Goal: Transaction & Acquisition: Purchase product/service

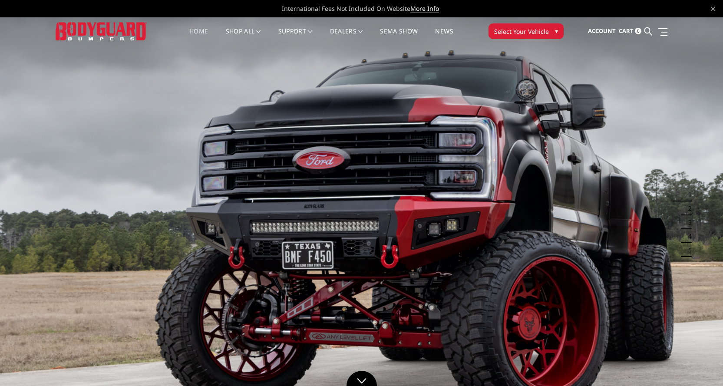
click at [516, 30] on span "Select Your Vehicle" at bounding box center [521, 31] width 55 height 9
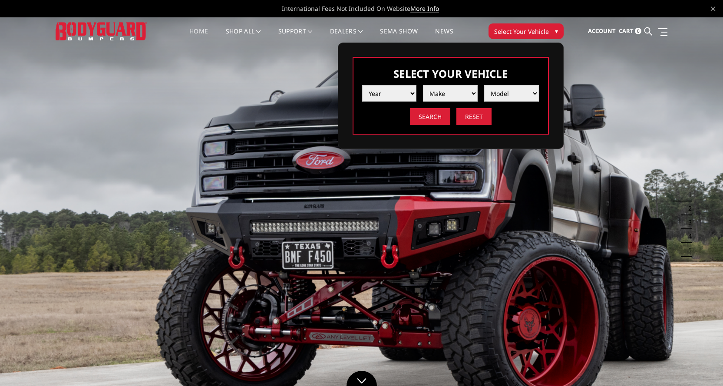
click at [391, 96] on select "Year [DATE] 2024 2023 2022 2021 2020 2019 2018 2017 2016 2015 2014 2013 2012 20…" at bounding box center [389, 93] width 55 height 16
select select "yr_2025"
click at [362, 85] on select "Year [DATE] 2024 2023 2022 2021 2020 2019 2018 2017 2016 2015 2014 2013 2012 20…" at bounding box center [389, 93] width 55 height 16
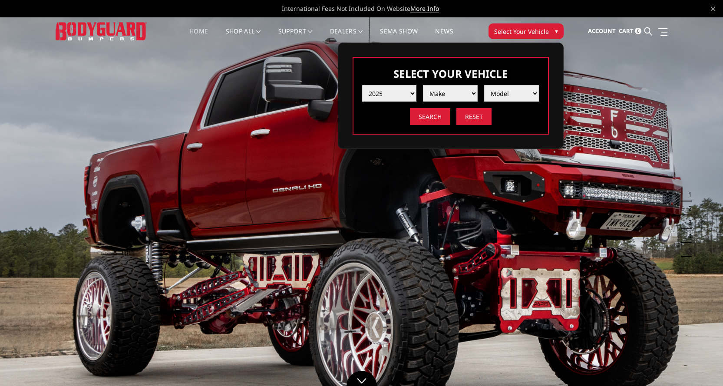
click at [444, 93] on select "Make Chevrolet Ford GMC Ram Toyota" at bounding box center [450, 93] width 55 height 16
select select "mk_ram"
click at [423, 85] on select "Make Chevrolet Ford GMC Ram Toyota" at bounding box center [450, 93] width 55 height 16
click at [502, 97] on select "Model 1500 6-Lug 1500 Rebel 2500 / 3500 4500 / 5500 RHO" at bounding box center [511, 93] width 55 height 16
select select "md_2500-3500"
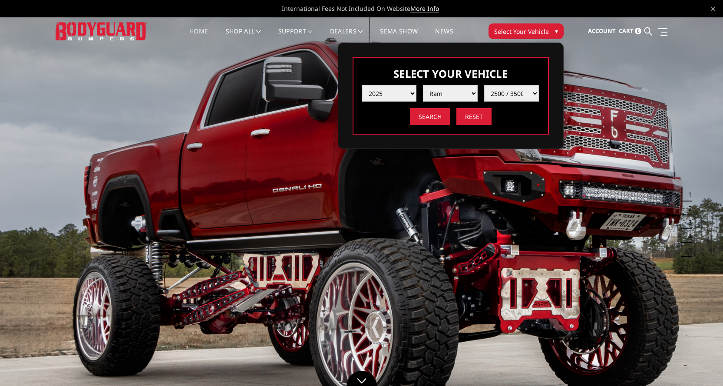
click at [484, 85] on select "Model 1500 6-Lug 1500 Rebel 2500 / 3500 4500 / 5500 RHO" at bounding box center [511, 93] width 55 height 16
click at [434, 119] on input "Search" at bounding box center [430, 116] width 40 height 17
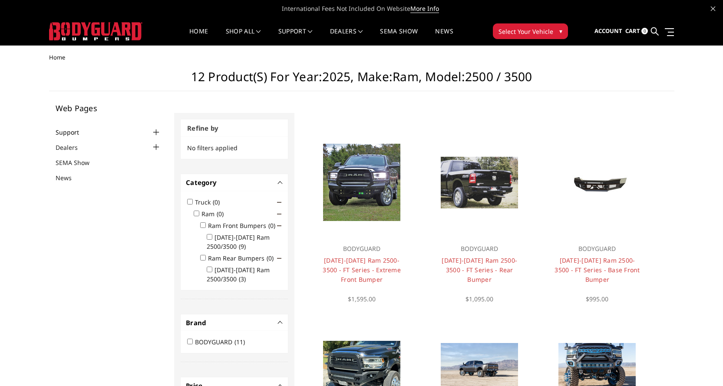
click at [73, 130] on link "Support" at bounding box center [73, 132] width 34 height 9
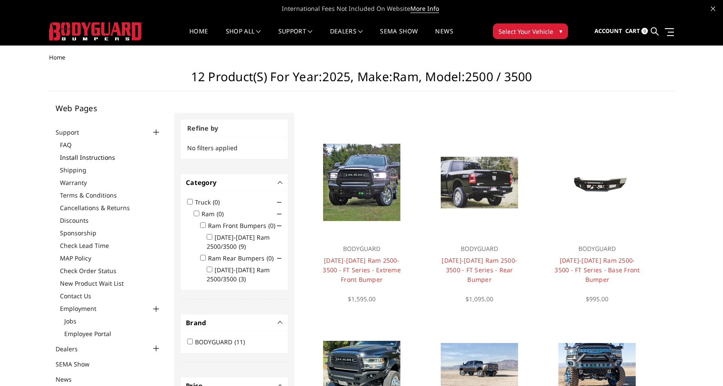
click at [78, 158] on link "Install Instructions" at bounding box center [111, 157] width 102 height 9
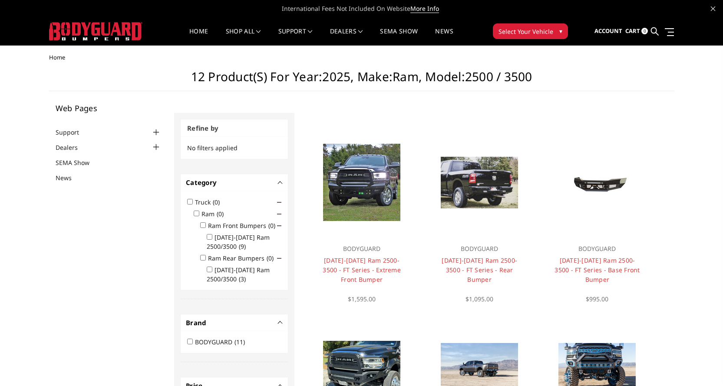
click at [153, 133] on div at bounding box center [156, 132] width 10 height 10
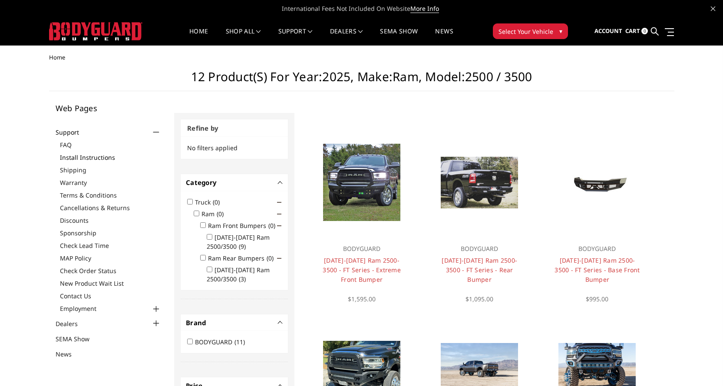
click at [106, 159] on link "Install Instructions" at bounding box center [111, 157] width 102 height 9
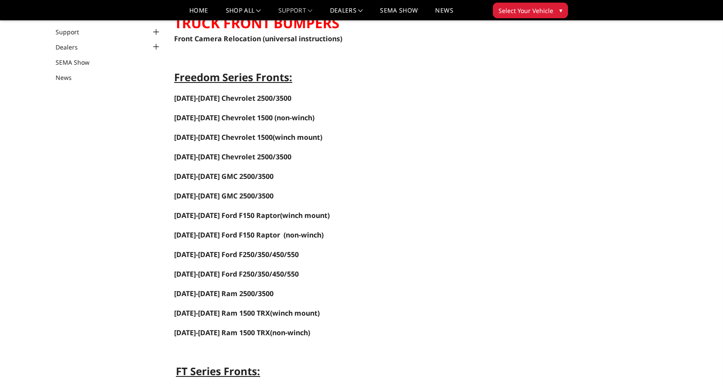
scroll to position [87, 0]
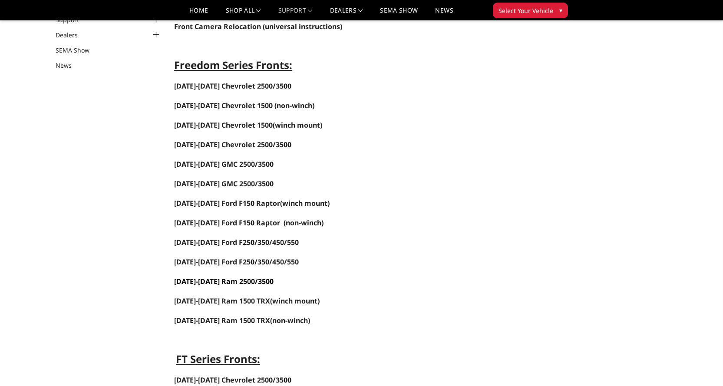
click at [244, 283] on span "[DATE]-[DATE] Ram 2500/3500" at bounding box center [223, 282] width 99 height 10
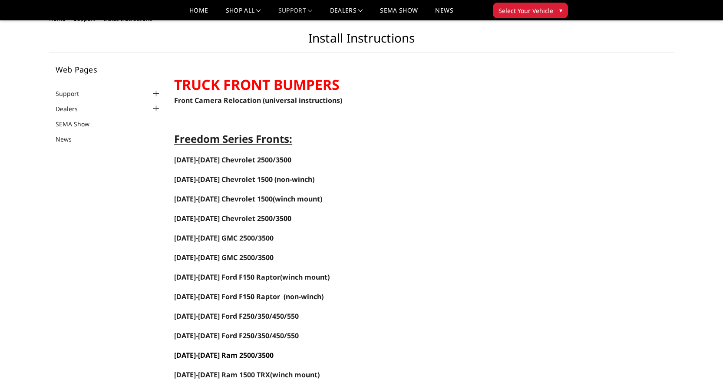
scroll to position [0, 0]
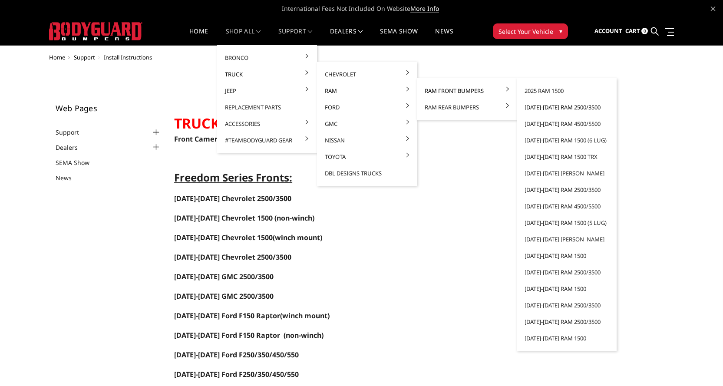
click at [554, 108] on link "[DATE]-[DATE] Ram 2500/3500" at bounding box center [566, 107] width 93 height 16
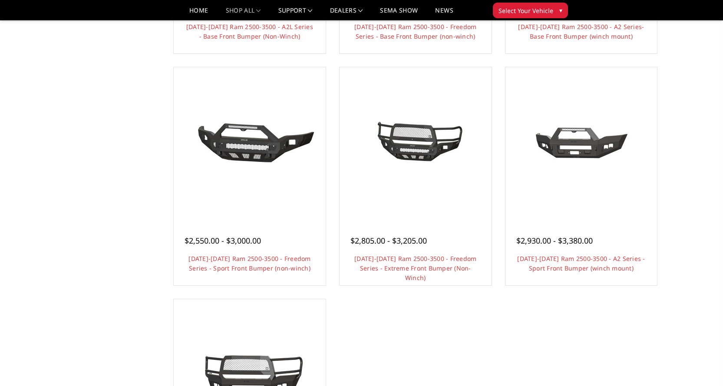
scroll to position [521, 0]
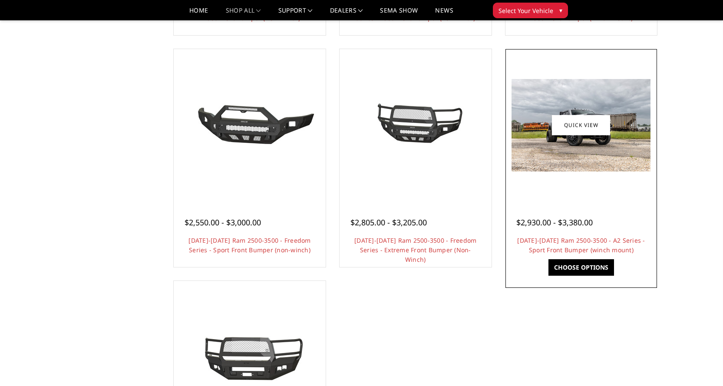
click at [573, 151] on img at bounding box center [580, 125] width 139 height 92
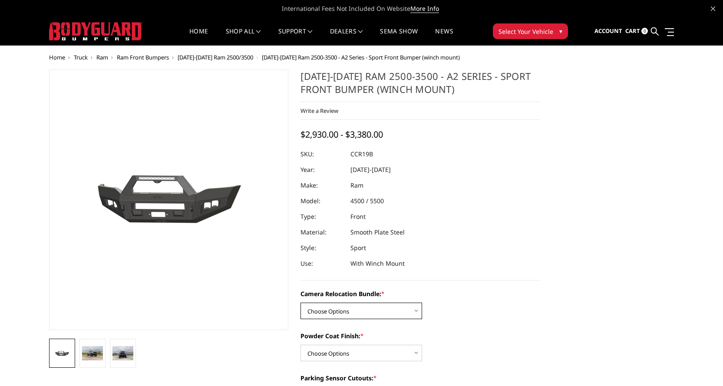
click at [346, 309] on select "Choose Options WITHOUT Camera Relocation Bundle WITH Camera Relocation Bundle" at bounding box center [361, 311] width 122 height 16
select select "2602"
click at [300, 303] on select "Choose Options WITHOUT Camera Relocation Bundle WITH Camera Relocation Bundle" at bounding box center [361, 311] width 122 height 16
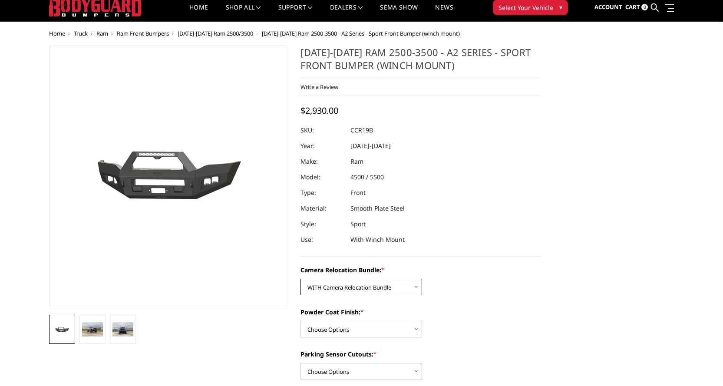
scroll to position [43, 0]
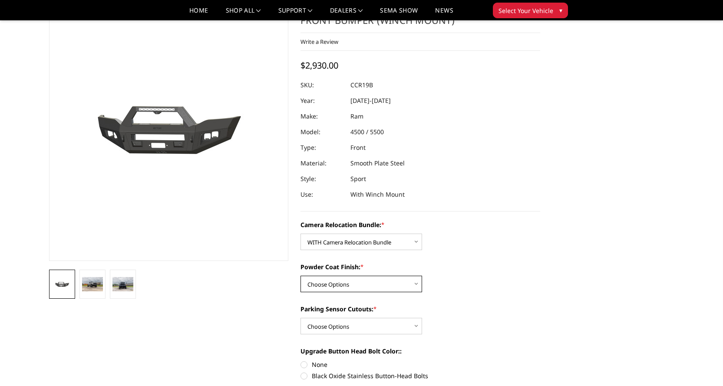
click at [358, 286] on select "Choose Options Textured Black Powder Coat Bare Metal" at bounding box center [361, 284] width 122 height 16
select select "2601"
click at [300, 276] on select "Choose Options Textured Black Powder Coat Bare Metal" at bounding box center [361, 284] width 122 height 16
click at [344, 326] on select "Choose Options Yes - With Parking Sensor Cutouts No - Without Parking Sensor Cu…" at bounding box center [361, 326] width 122 height 16
select select "2599"
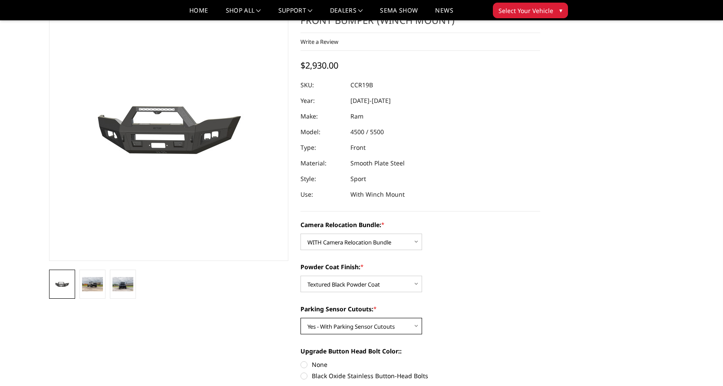
click at [300, 318] on select "Choose Options Yes - With Parking Sensor Cutouts No - Without Parking Sensor Cu…" at bounding box center [361, 326] width 122 height 16
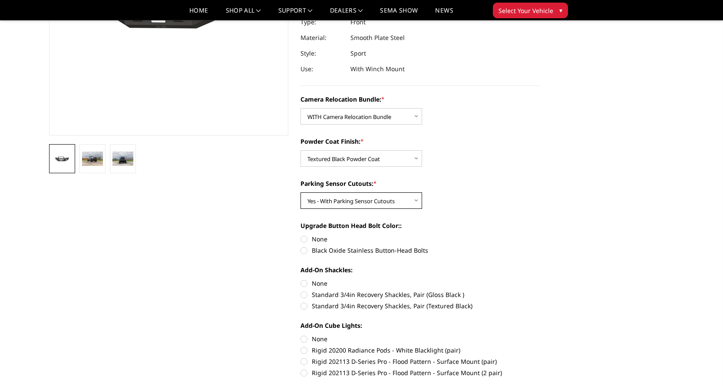
scroll to position [174, 0]
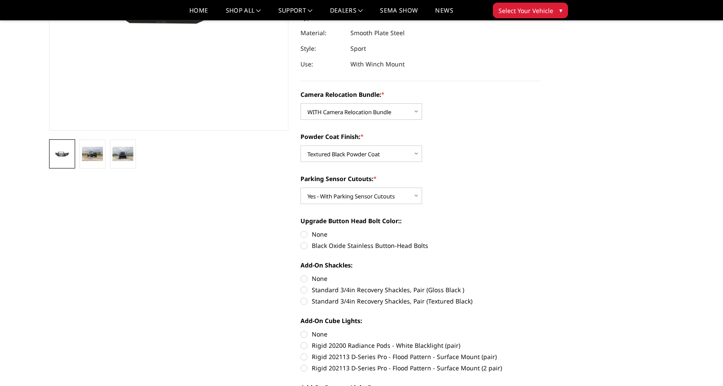
click at [305, 235] on label "None" at bounding box center [420, 234] width 240 height 9
click at [301, 230] on input "None" at bounding box center [300, 230] width 0 height 0
radio input "true"
click at [305, 279] on label "None" at bounding box center [420, 278] width 240 height 9
click at [301, 274] on input "None" at bounding box center [300, 274] width 0 height 0
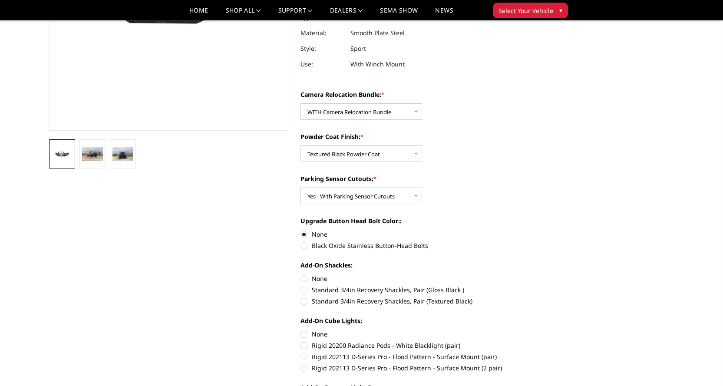
radio input "true"
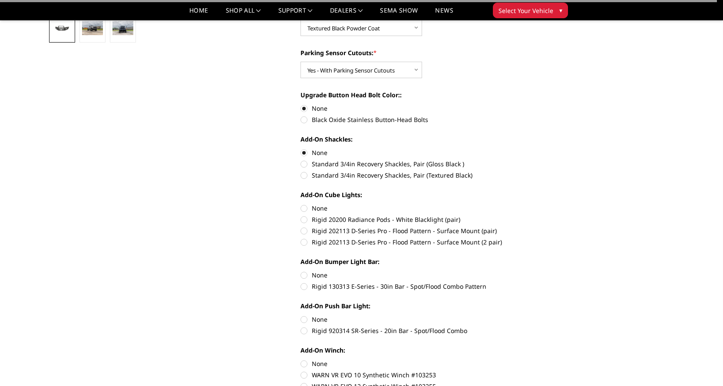
scroll to position [304, 0]
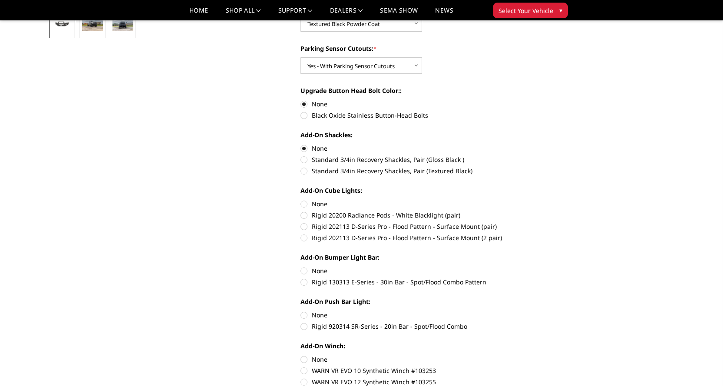
click at [304, 205] on label "None" at bounding box center [420, 203] width 240 height 9
click at [301, 200] on input "None" at bounding box center [300, 199] width 0 height 0
radio input "true"
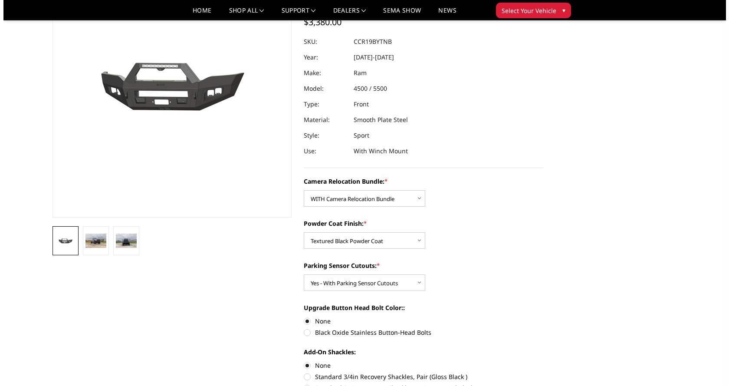
scroll to position [43, 0]
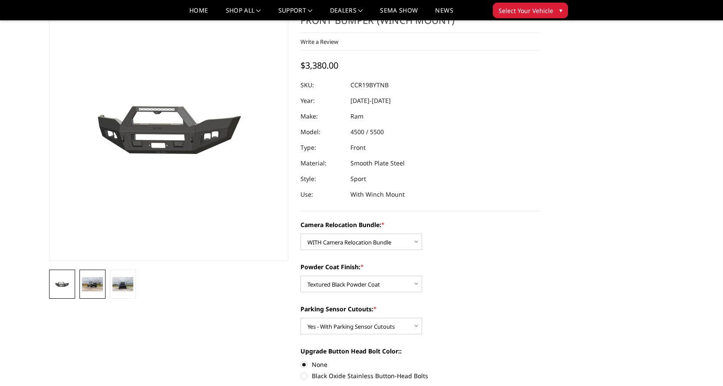
click at [100, 283] on img at bounding box center [92, 284] width 21 height 14
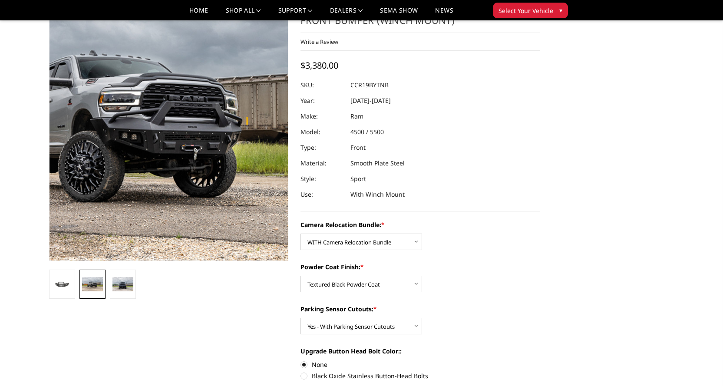
click at [208, 157] on img at bounding box center [117, 119] width 556 height 371
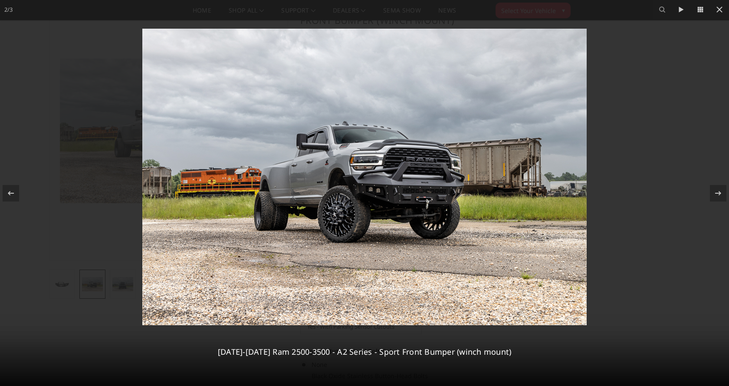
click at [401, 209] on img at bounding box center [364, 177] width 445 height 296
click at [422, 207] on img at bounding box center [364, 177] width 445 height 296
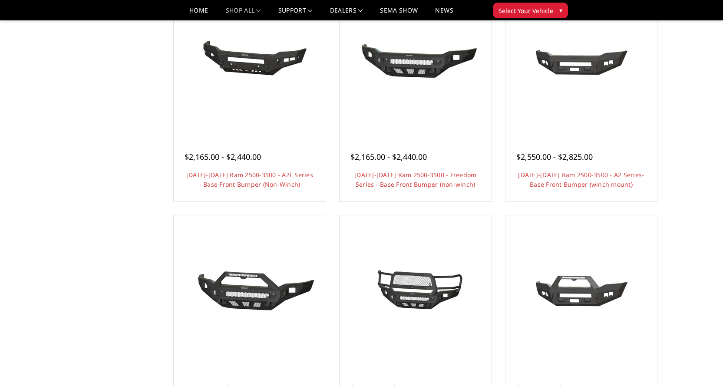
scroll to position [347, 0]
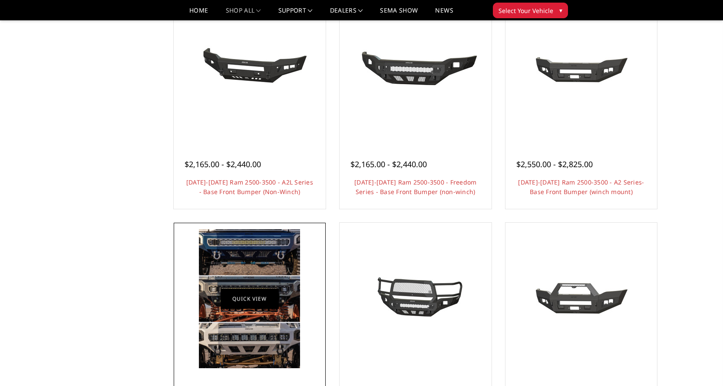
click at [256, 299] on link "Quick view" at bounding box center [250, 299] width 58 height 20
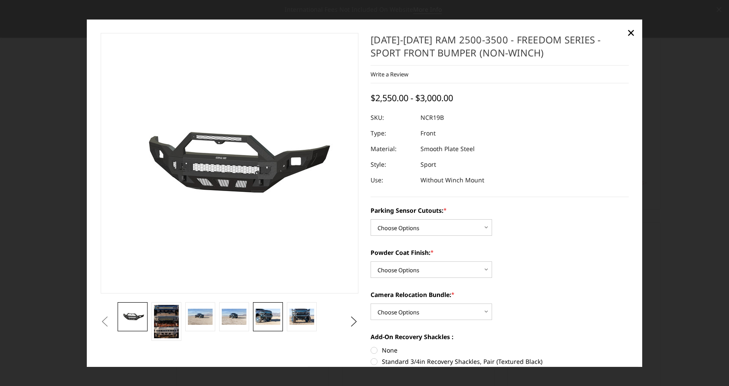
click at [270, 323] on img at bounding box center [268, 317] width 24 height 16
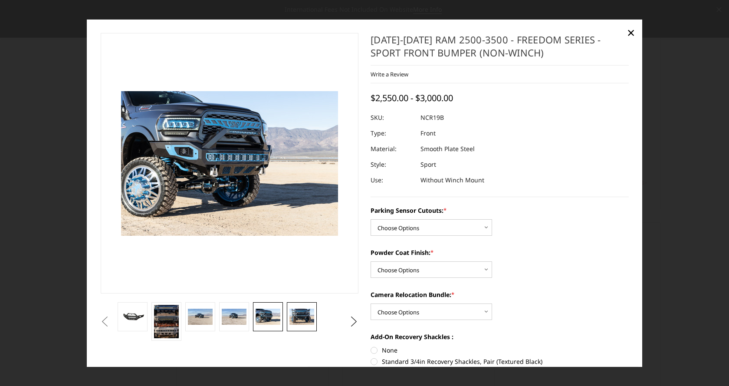
click at [303, 321] on img at bounding box center [302, 317] width 24 height 16
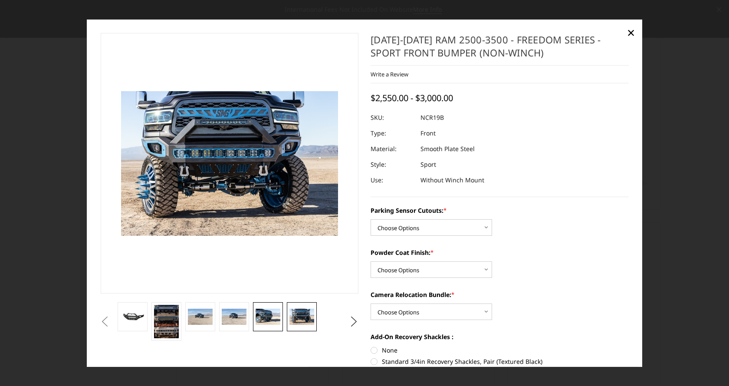
click at [267, 320] on img at bounding box center [268, 317] width 24 height 16
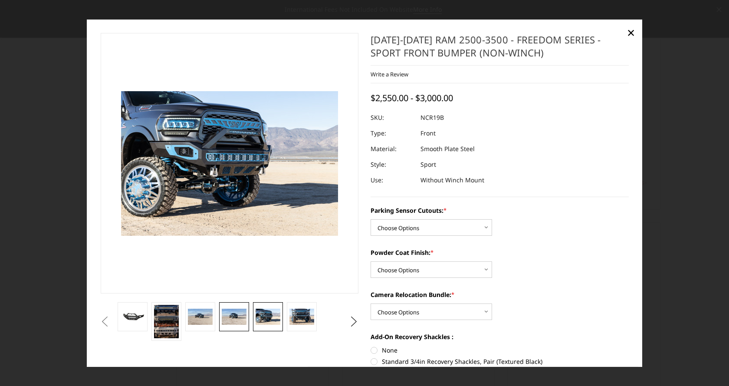
click at [225, 320] on img at bounding box center [234, 317] width 24 height 16
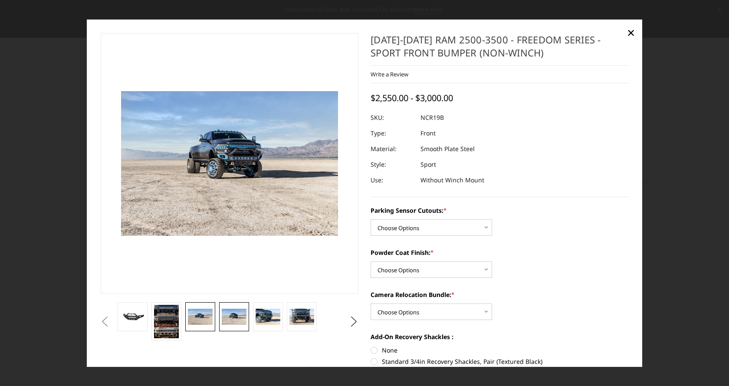
click at [200, 320] on img at bounding box center [200, 317] width 24 height 16
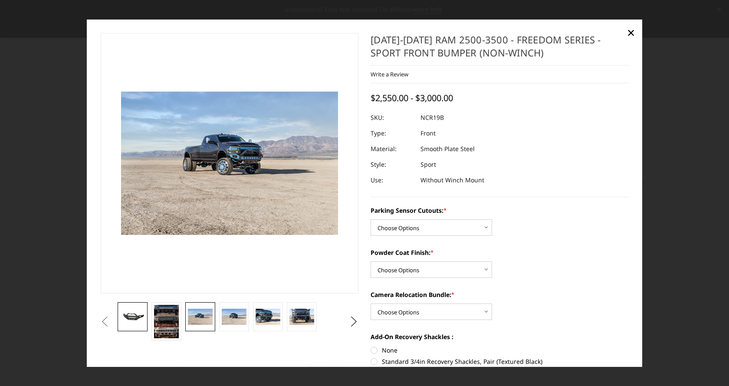
click at [136, 303] on link at bounding box center [133, 316] width 30 height 29
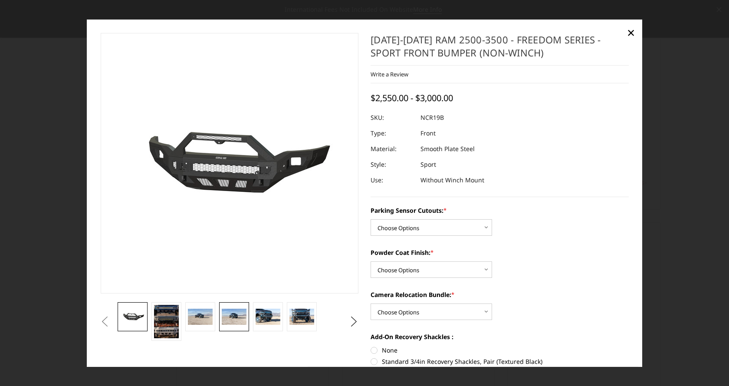
click at [233, 320] on img at bounding box center [234, 317] width 24 height 16
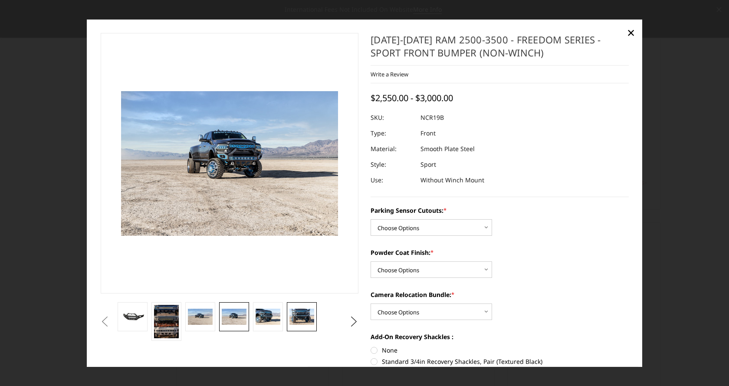
click at [303, 316] on img at bounding box center [302, 317] width 24 height 16
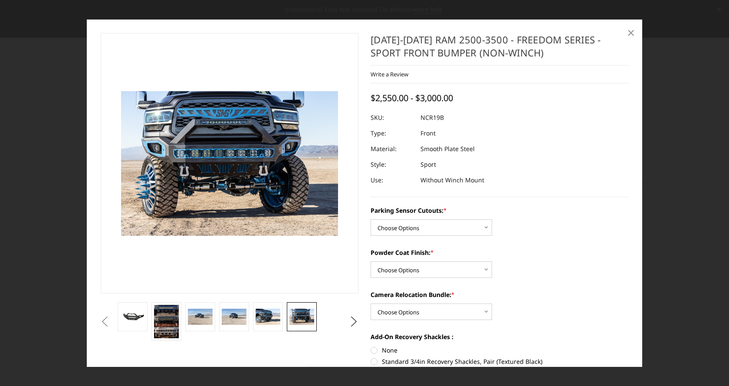
click at [630, 34] on span "×" at bounding box center [631, 32] width 8 height 19
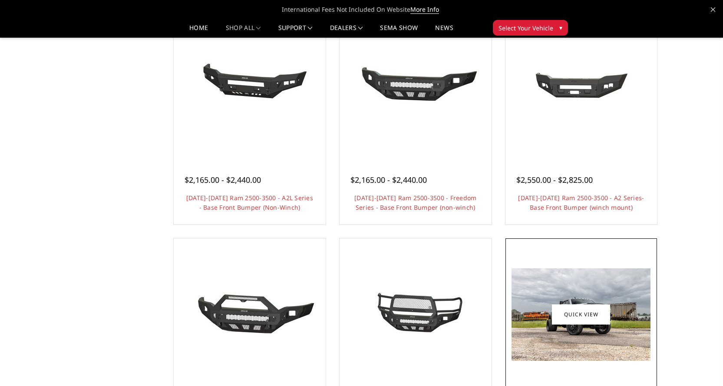
scroll to position [304, 0]
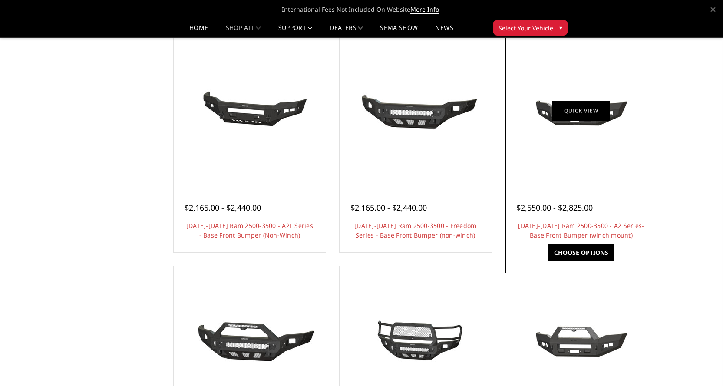
click at [601, 120] on link "Quick view" at bounding box center [581, 110] width 58 height 20
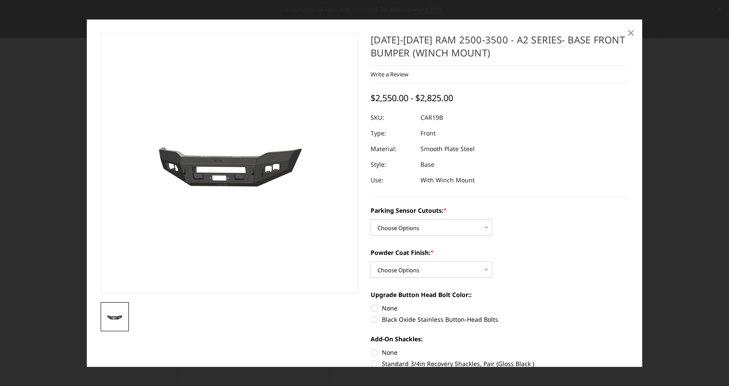
click at [636, 30] on link "×" at bounding box center [631, 33] width 14 height 14
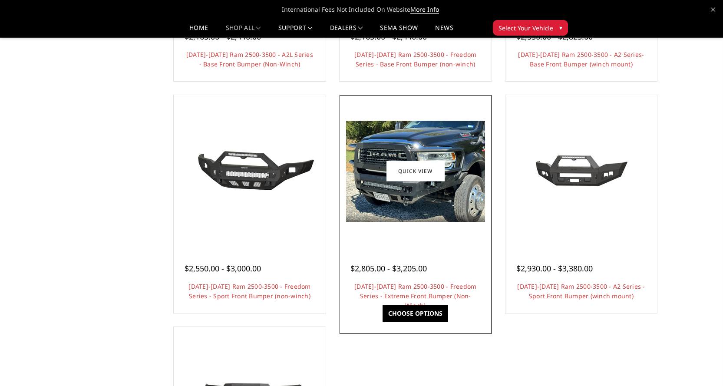
scroll to position [478, 0]
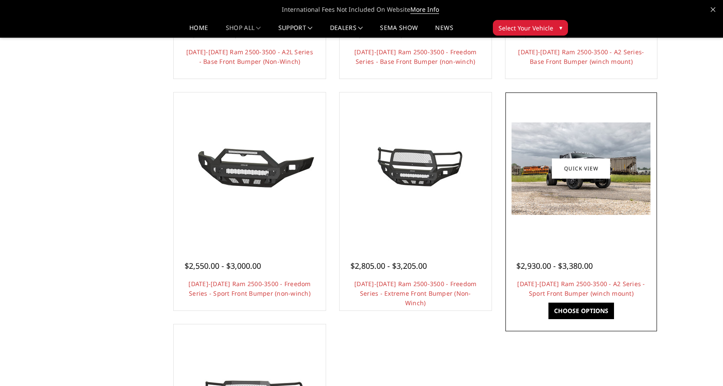
click at [589, 188] on img at bounding box center [580, 168] width 139 height 92
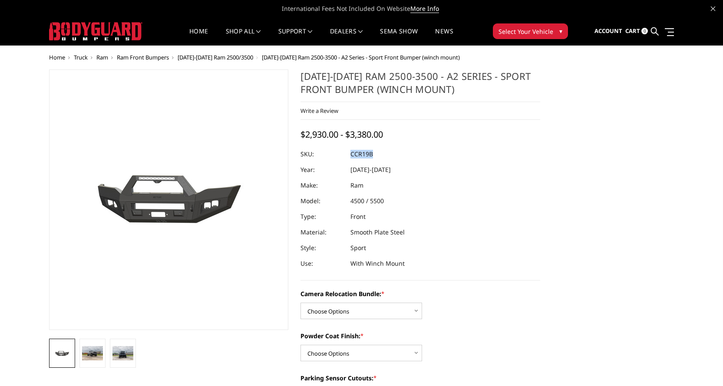
drag, startPoint x: 378, startPoint y: 154, endPoint x: 351, endPoint y: 152, distance: 26.9
click at [351, 152] on dl "SKU: CCR19B UPC: Year: [DATE]-[DATE] Make: Ram Model: 4500 / 5500 Type: Front M…" at bounding box center [420, 208] width 240 height 125
copy dl "CCR19B UPC:"
click at [414, 311] on select "Choose Options WITHOUT Camera Relocation Bundle WITH Camera Relocation Bundle" at bounding box center [361, 311] width 122 height 16
select select "2602"
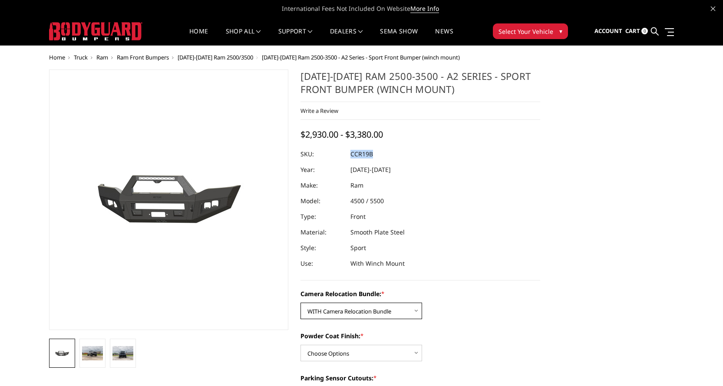
click at [300, 303] on select "Choose Options WITHOUT Camera Relocation Bundle WITH Camera Relocation Bundle" at bounding box center [361, 311] width 122 height 16
click at [389, 313] on select "Choose Options WITHOUT Camera Relocation Bundle WITH Camera Relocation Bundle" at bounding box center [361, 311] width 122 height 16
click at [300, 303] on select "Choose Options WITHOUT Camera Relocation Bundle WITH Camera Relocation Bundle" at bounding box center [361, 311] width 122 height 16
click at [348, 353] on select "Choose Options Textured Black Powder Coat Bare Metal" at bounding box center [361, 353] width 122 height 16
select select "2601"
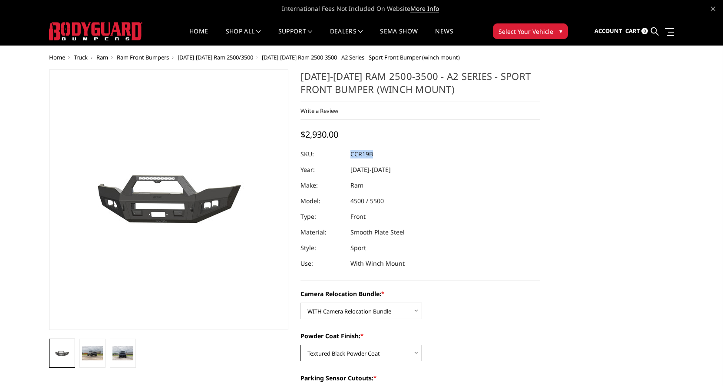
click at [300, 345] on select "Choose Options Textured Black Powder Coat Bare Metal" at bounding box center [361, 353] width 122 height 16
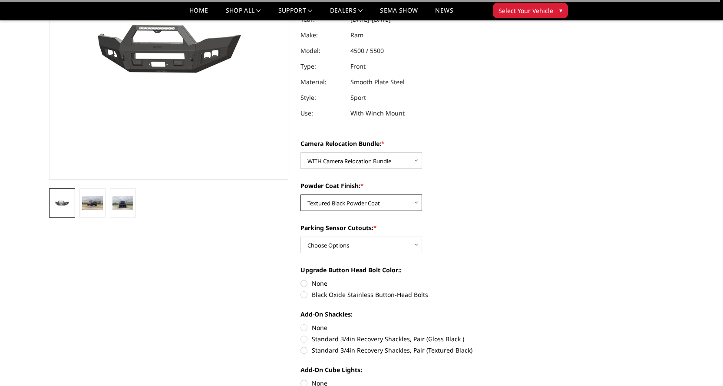
scroll to position [130, 0]
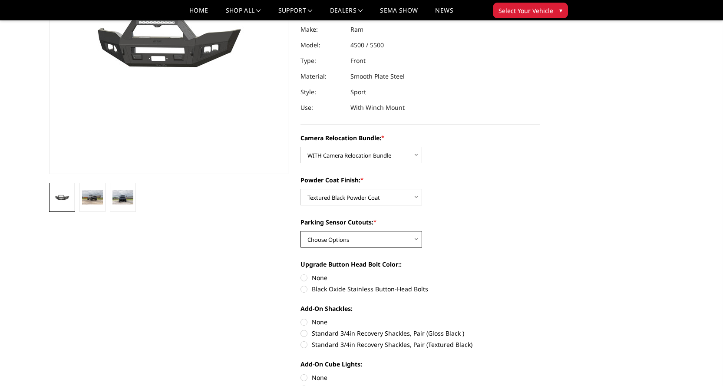
click at [339, 239] on select "Choose Options Yes - With Parking Sensor Cutouts No - Without Parking Sensor Cu…" at bounding box center [361, 239] width 122 height 16
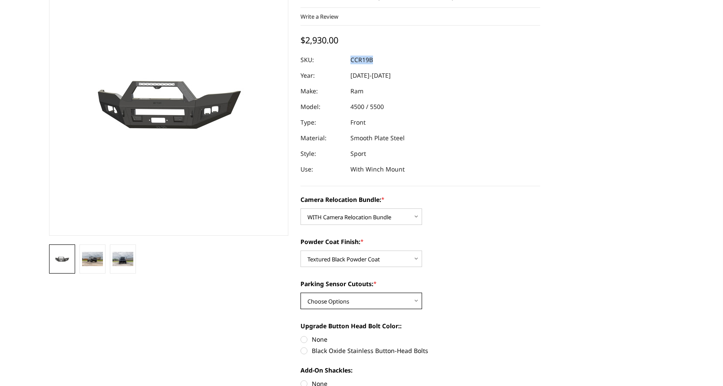
scroll to position [0, 0]
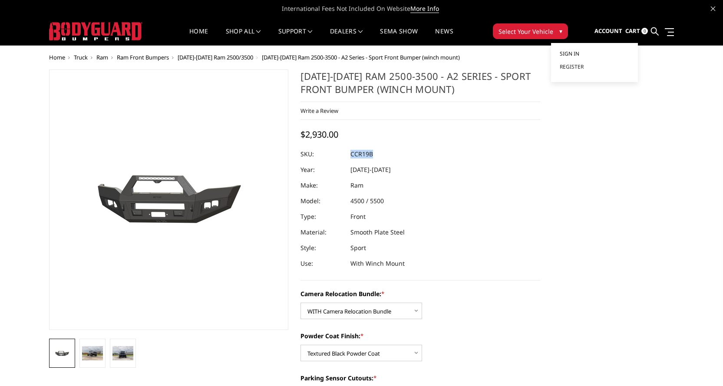
click at [578, 52] on span "Sign in" at bounding box center [570, 53] width 20 height 7
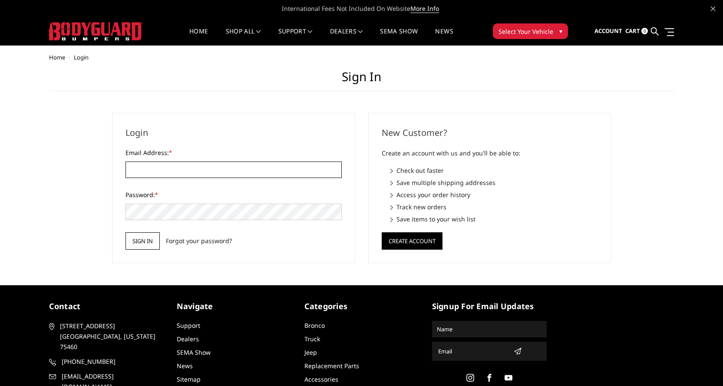
type input "[EMAIL_ADDRESS][DOMAIN_NAME]"
click at [152, 239] on input "Sign in" at bounding box center [142, 240] width 34 height 17
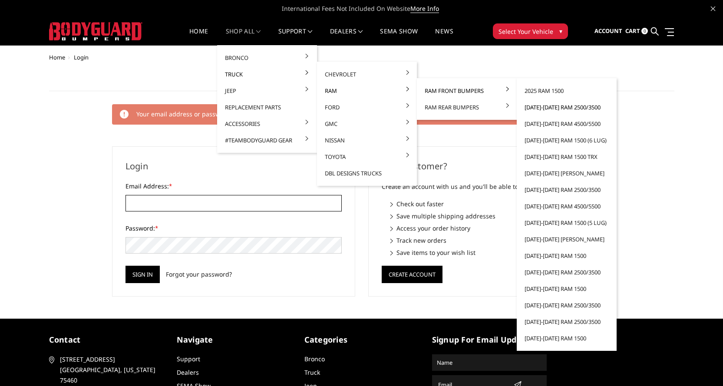
type input "[EMAIL_ADDRESS][DOMAIN_NAME]"
click at [549, 106] on link "[DATE]-[DATE] Ram 2500/3500" at bounding box center [566, 107] width 93 height 16
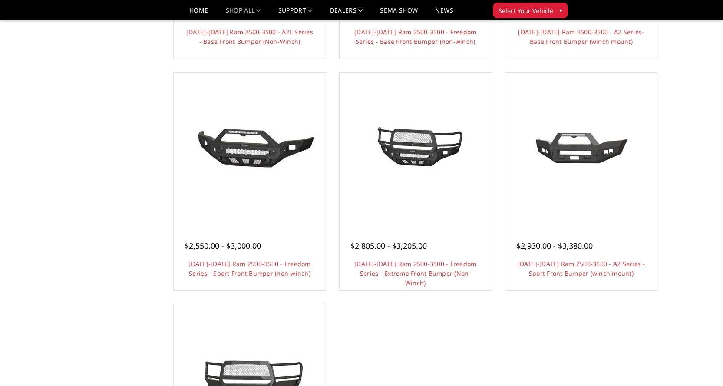
scroll to position [521, 0]
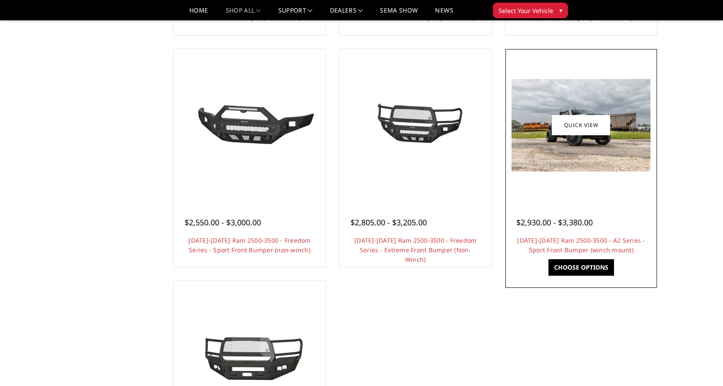
click at [579, 264] on link "Choose Options" at bounding box center [581, 267] width 66 height 16
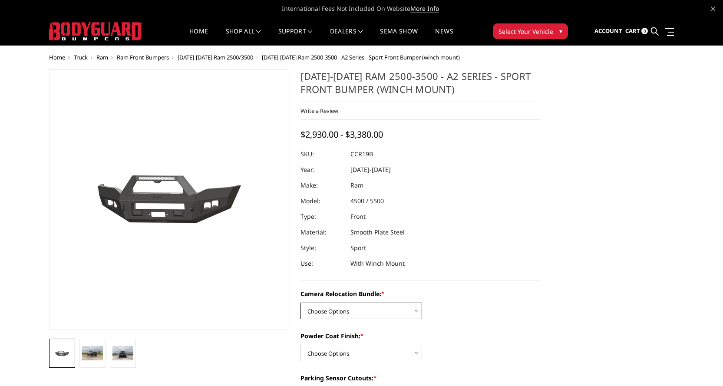
click at [321, 311] on select "Choose Options WITHOUT Camera Relocation Bundle WITH Camera Relocation Bundle" at bounding box center [361, 311] width 122 height 16
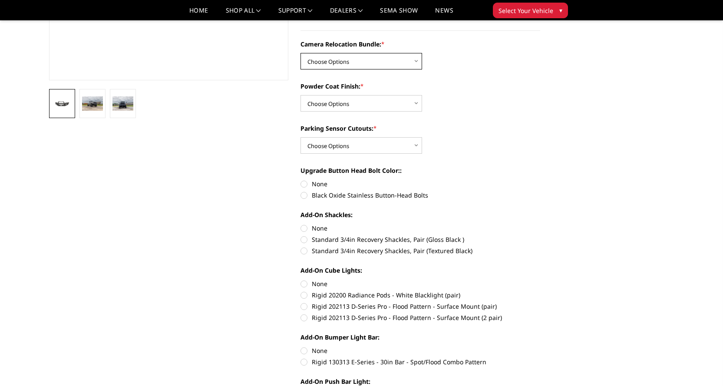
scroll to position [304, 0]
